Goal: Task Accomplishment & Management: Use online tool/utility

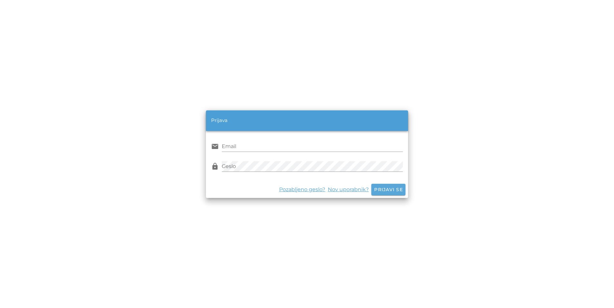
type input "[EMAIL_ADDRESS][DOMAIN_NAME]"
click at [389, 189] on span "Prijavi se" at bounding box center [388, 190] width 29 height 6
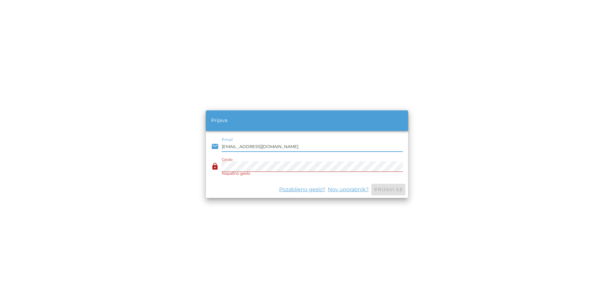
drag, startPoint x: 267, startPoint y: 148, endPoint x: 210, endPoint y: 155, distance: 57.5
click at [210, 155] on div "email Email [EMAIL_ADDRESS][DOMAIN_NAME] lock Geslo Napačno geslo" at bounding box center [307, 156] width 202 height 50
click at [220, 167] on div "lock Geslo Napačno geslo" at bounding box center [307, 167] width 192 height 19
click at [394, 189] on span "Prijavi se" at bounding box center [388, 190] width 29 height 6
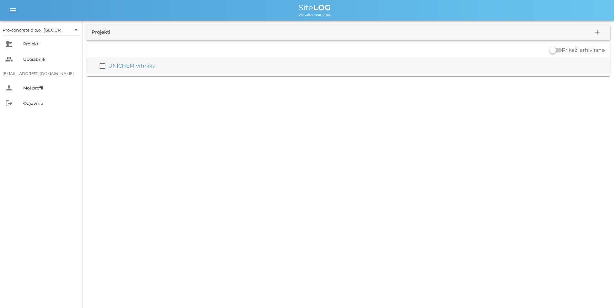
click at [129, 65] on link "UNICHEM Vrhnika" at bounding box center [131, 66] width 47 height 6
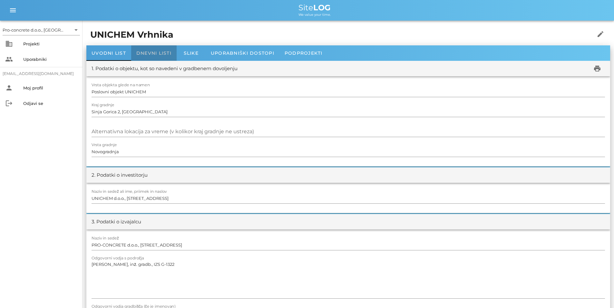
drag, startPoint x: 157, startPoint y: 52, endPoint x: 210, endPoint y: 63, distance: 54.9
click at [157, 52] on span "Dnevni listi" at bounding box center [153, 53] width 35 height 6
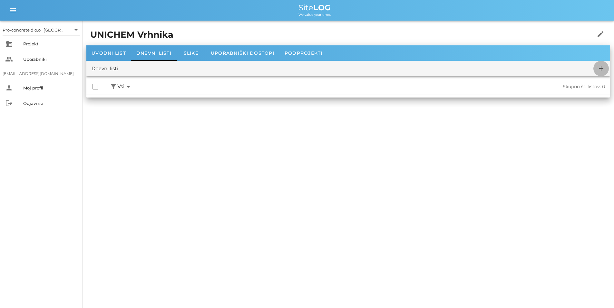
click at [601, 67] on icon "add" at bounding box center [601, 69] width 8 height 8
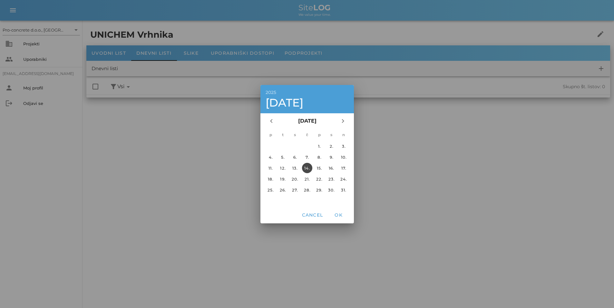
click at [400, 146] on div at bounding box center [307, 154] width 614 height 308
click at [316, 212] on span "Cancel" at bounding box center [312, 215] width 22 height 6
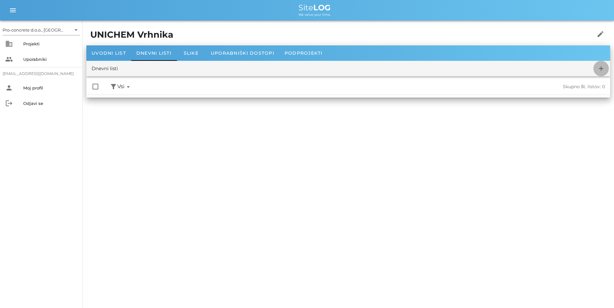
click at [601, 67] on icon "add" at bounding box center [601, 69] width 8 height 8
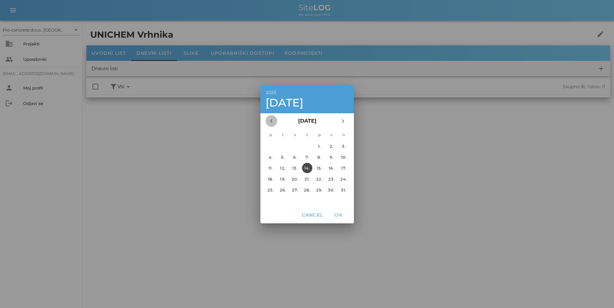
click at [269, 121] on icon "chevron_left" at bounding box center [271, 121] width 8 height 8
click at [294, 168] on div "11." at bounding box center [295, 168] width 10 height 5
click at [337, 215] on span "OK" at bounding box center [338, 215] width 15 height 6
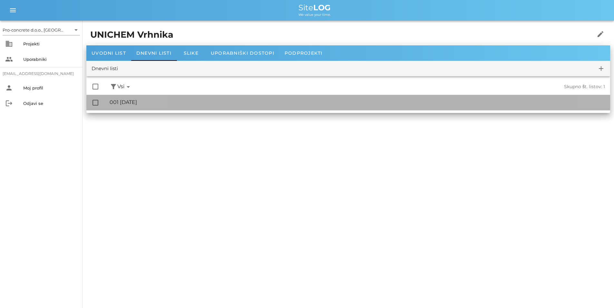
click at [116, 103] on div "🔏 001 [DATE]" at bounding box center [357, 102] width 495 height 6
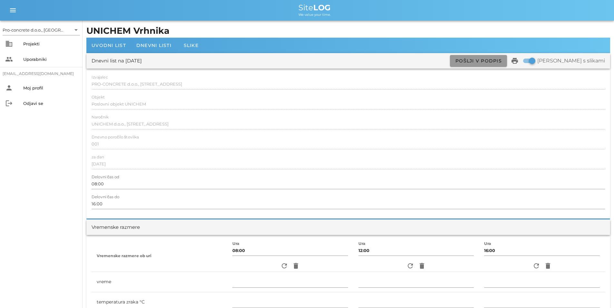
click at [502, 60] on span "Pošlji v podpis" at bounding box center [478, 61] width 47 height 6
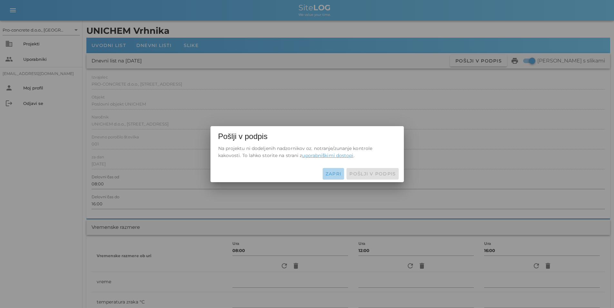
click at [332, 173] on span "Zapri" at bounding box center [333, 174] width 16 height 6
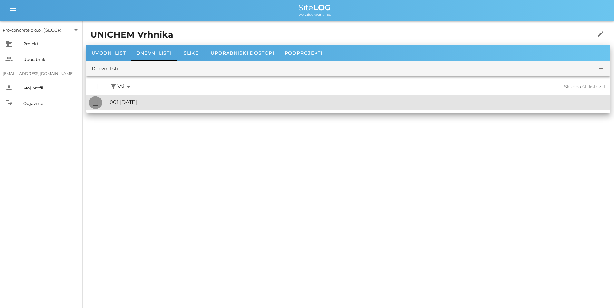
click at [94, 103] on div at bounding box center [95, 102] width 11 height 11
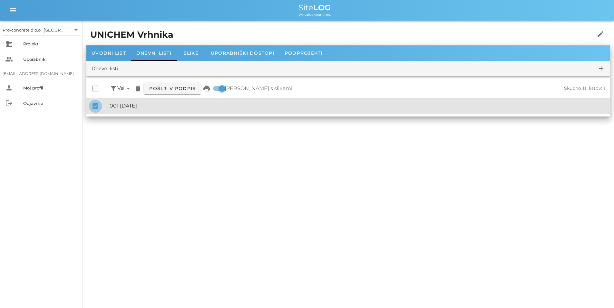
click at [96, 104] on div at bounding box center [95, 106] width 11 height 11
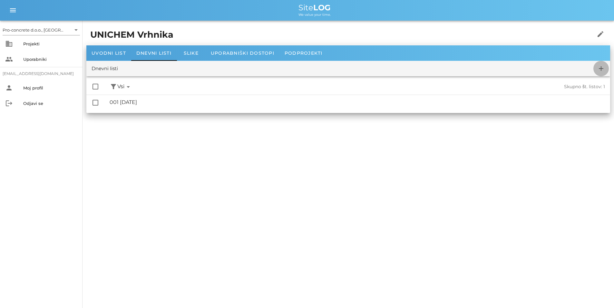
click at [601, 65] on icon "add" at bounding box center [601, 69] width 8 height 8
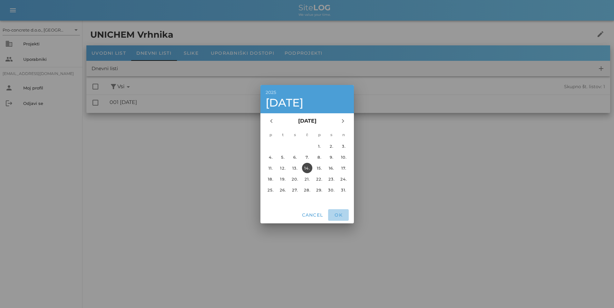
click at [337, 214] on span "OK" at bounding box center [338, 215] width 15 height 6
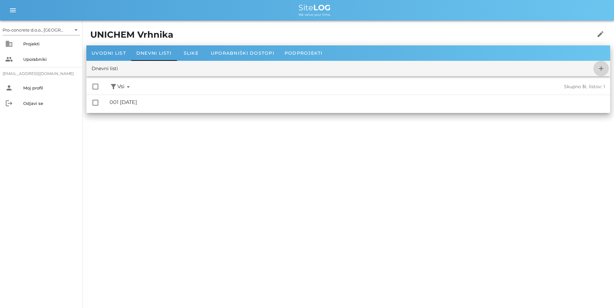
checkbox input "false"
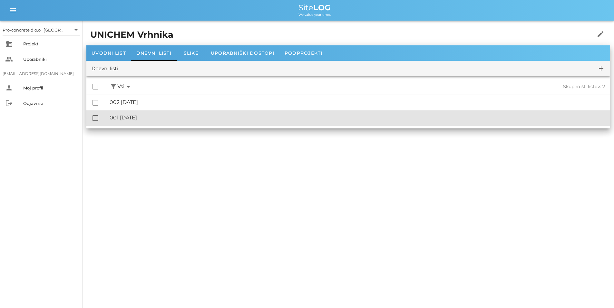
click at [127, 118] on div "🔏 001 [DATE]" at bounding box center [357, 118] width 495 height 6
